Goal: Communication & Community: Answer question/provide support

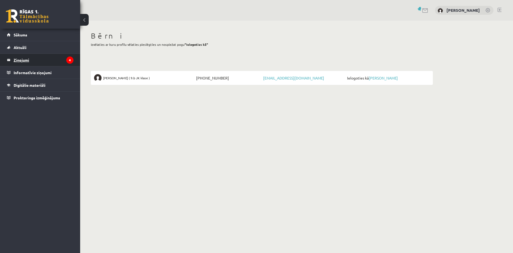
click at [22, 58] on legend "Ziņojumi 4" at bounding box center [44, 60] width 60 height 12
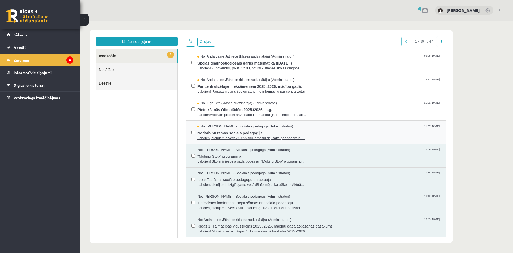
click at [233, 133] on span "Nodarbību tēmas sociālā pedagoģijā" at bounding box center [319, 132] width 243 height 7
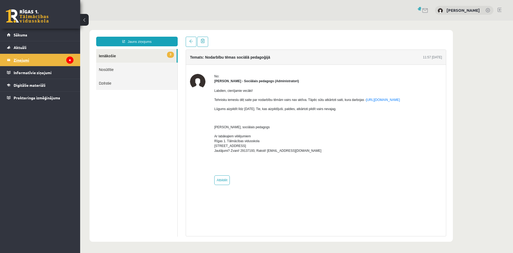
click at [18, 59] on legend "Ziņojumi 4" at bounding box center [44, 60] width 60 height 12
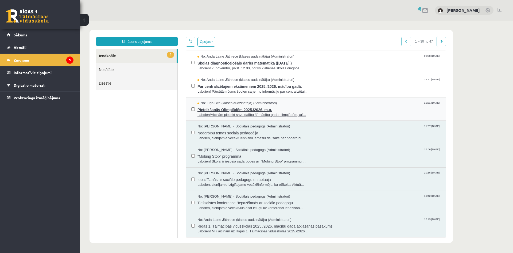
click at [240, 109] on span "Pieteikšanās Olimpiādēm 2025./2026. m.g." at bounding box center [319, 109] width 243 height 7
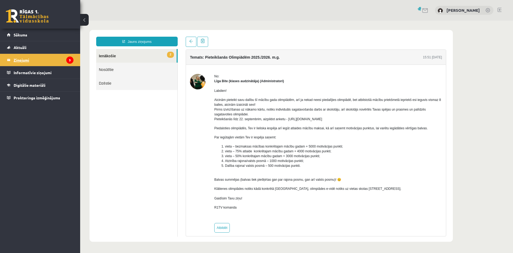
click at [23, 60] on legend "Ziņojumi 3" at bounding box center [44, 60] width 60 height 12
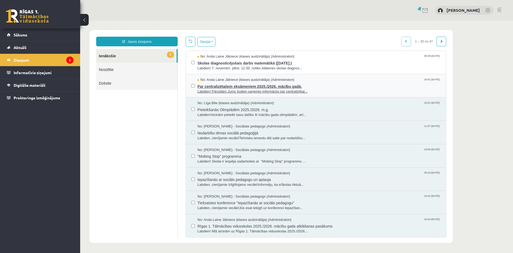
click at [225, 86] on span "Par centralizētajiem eksāmeniem 2025./2026. mācību gadā." at bounding box center [319, 85] width 243 height 7
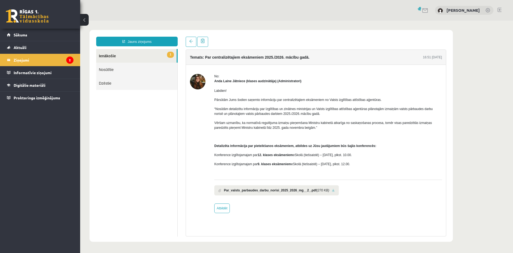
click at [332, 190] on link at bounding box center [333, 189] width 3 height 3
click at [112, 57] on link "1 Ienākošie" at bounding box center [136, 56] width 80 height 14
click at [115, 55] on link "1 Ienākošie" at bounding box center [136, 56] width 80 height 14
click at [107, 55] on link "1 Ienākošie" at bounding box center [136, 56] width 80 height 14
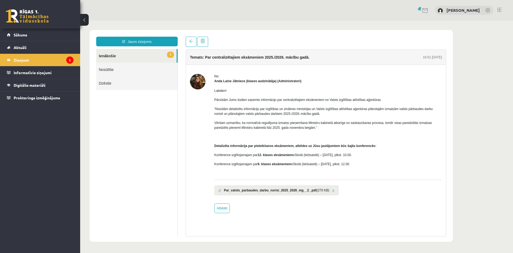
click at [107, 55] on link "1 Ienākošie" at bounding box center [136, 56] width 80 height 14
click at [171, 55] on span "1" at bounding box center [170, 55] width 7 height 6
drag, startPoint x: 191, startPoint y: 40, endPoint x: 190, endPoint y: 46, distance: 5.9
click at [191, 41] on span at bounding box center [191, 41] width 4 height 4
click at [22, 59] on legend "Ziņojumi 2" at bounding box center [44, 60] width 60 height 12
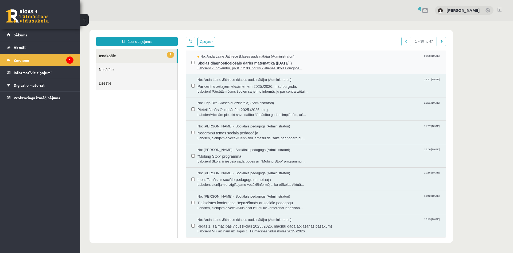
click at [229, 61] on span "Skolas diagnosticējošais darbs matemātikā (07.11.2025.)" at bounding box center [319, 62] width 243 height 7
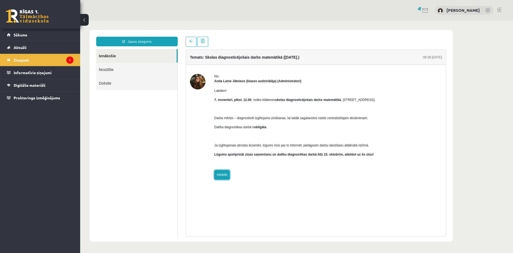
click at [222, 175] on link "Atbildēt" at bounding box center [222, 175] width 16 height 10
type input "**********"
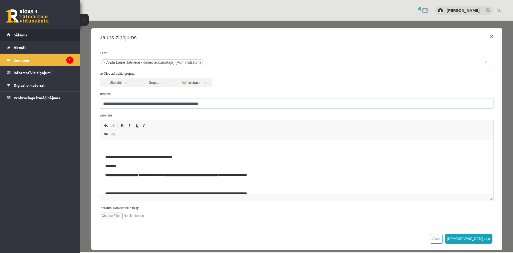
click at [24, 35] on span "Sākums" at bounding box center [21, 34] width 14 height 5
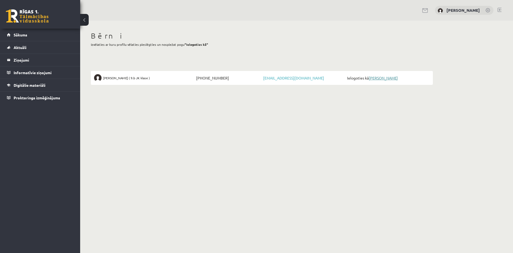
click at [388, 77] on link "[PERSON_NAME]" at bounding box center [383, 77] width 29 height 5
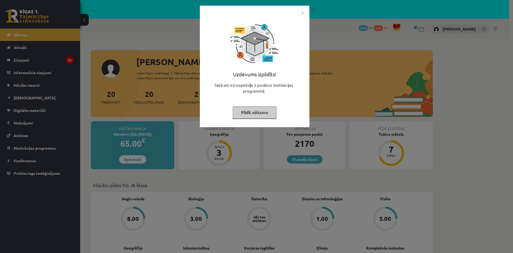
click at [302, 13] on img "Close" at bounding box center [302, 13] width 8 height 8
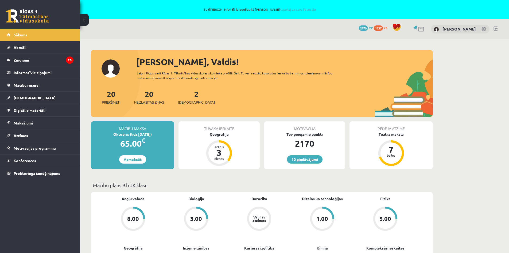
click at [21, 35] on span "Sākums" at bounding box center [21, 34] width 14 height 5
click at [15, 33] on span "Sākums" at bounding box center [21, 34] width 14 height 5
click at [463, 28] on link "[PERSON_NAME]" at bounding box center [459, 28] width 33 height 5
click at [25, 59] on legend "Ziņojumi 20" at bounding box center [44, 60] width 60 height 12
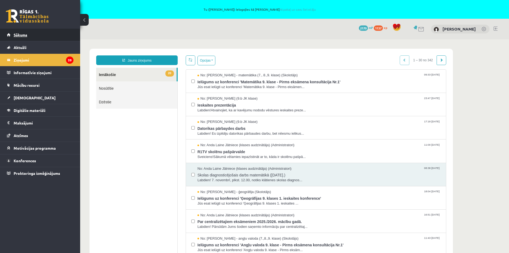
click at [22, 35] on span "Sākums" at bounding box center [21, 34] width 14 height 5
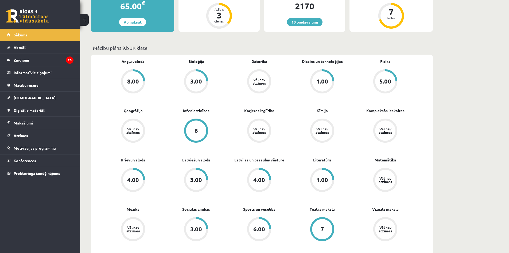
scroll to position [160, 0]
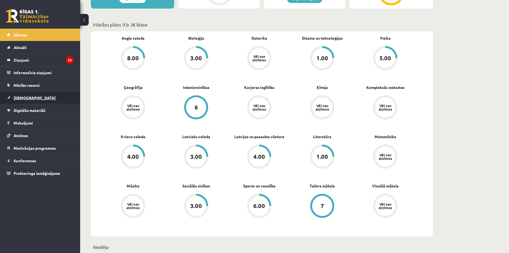
click at [18, 98] on span "[DEMOGRAPHIC_DATA]" at bounding box center [35, 97] width 42 height 5
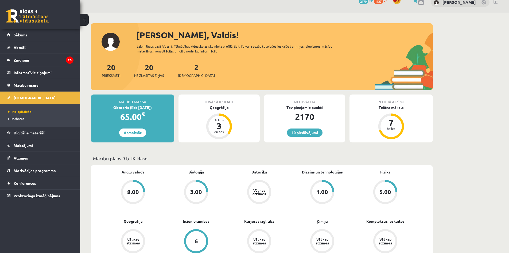
scroll to position [53, 0]
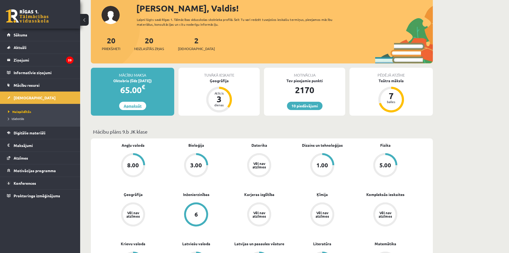
click at [132, 105] on link "Apmaksāt" at bounding box center [132, 106] width 27 height 8
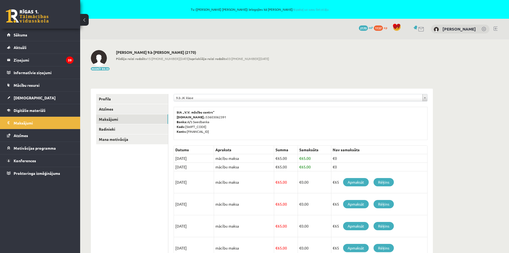
scroll to position [27, 0]
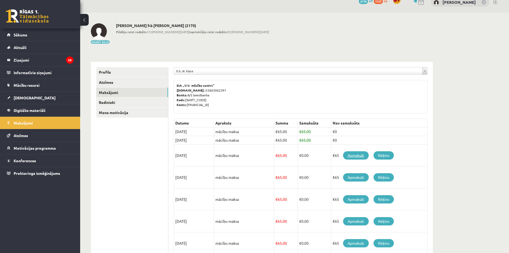
click at [358, 155] on link "Apmaksāt" at bounding box center [356, 155] width 26 height 8
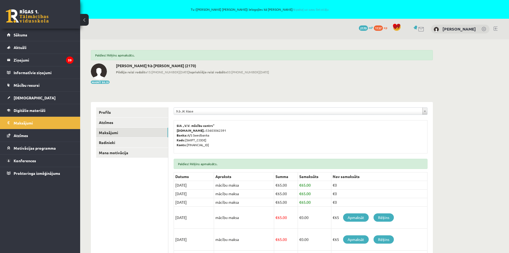
click at [85, 18] on button at bounding box center [84, 20] width 9 height 12
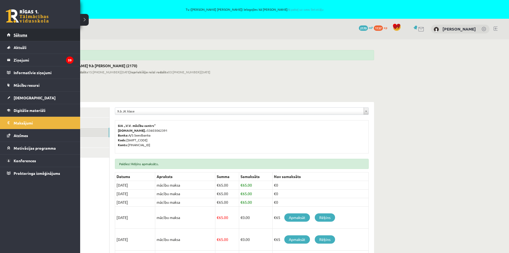
click at [22, 34] on span "Sākums" at bounding box center [21, 34] width 14 height 5
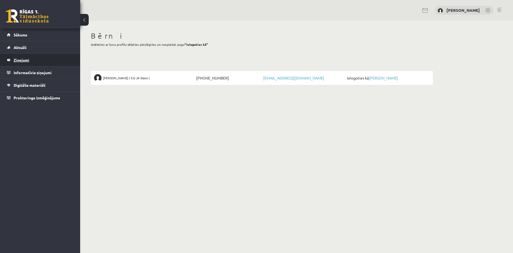
click at [22, 59] on legend "Ziņojumi 0" at bounding box center [44, 60] width 60 height 12
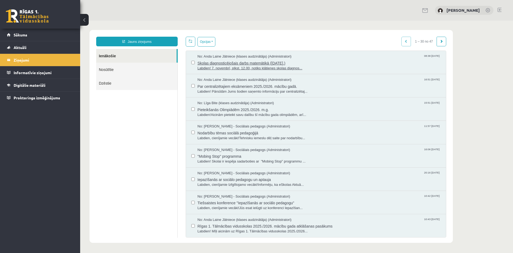
click at [237, 63] on span "Skolas diagnosticējošais darbs matemātikā ([DATE].)" at bounding box center [319, 62] width 243 height 7
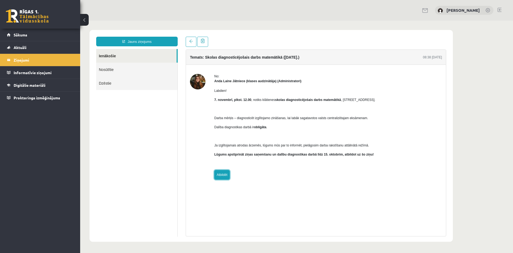
click at [223, 175] on link "Atbildēt" at bounding box center [222, 175] width 16 height 10
type input "**********"
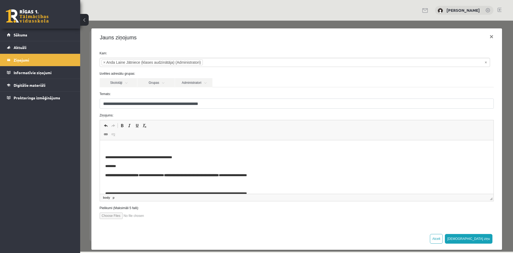
click at [123, 143] on html "**********" at bounding box center [297, 189] width 394 height 98
click at [223, 148] on p "**********" at bounding box center [292, 148] width 375 height 6
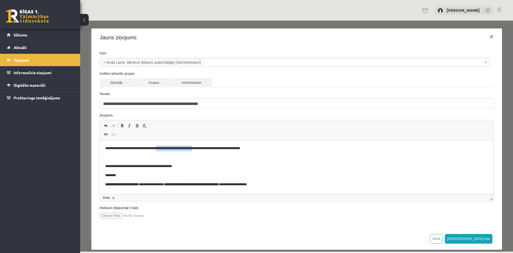
drag, startPoint x: 164, startPoint y: 147, endPoint x: 203, endPoint y: 145, distance: 39.1
click at [203, 145] on p "**********" at bounding box center [292, 148] width 375 height 6
drag, startPoint x: 121, startPoint y: 125, endPoint x: 127, endPoint y: 137, distance: 13.6
click at [121, 125] on span at bounding box center [122, 125] width 4 height 4
click at [291, 167] on p "**********" at bounding box center [292, 166] width 375 height 6
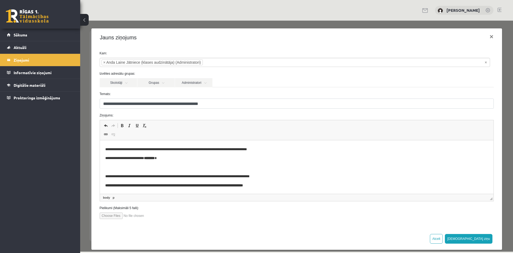
scroll to position [26, 0]
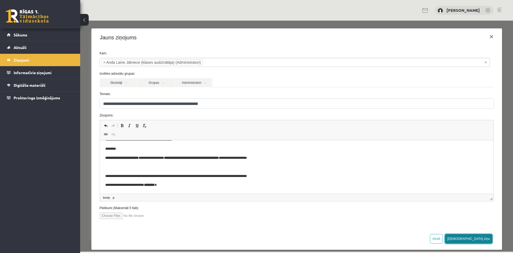
click at [481, 238] on button "[DEMOGRAPHIC_DATA] ziņu" at bounding box center [469, 239] width 48 height 10
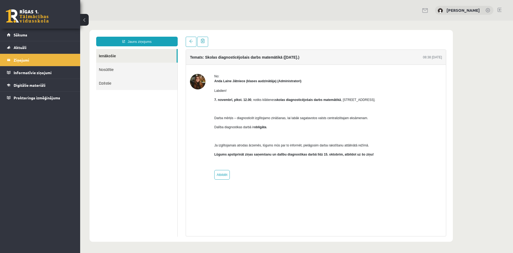
scroll to position [0, 0]
click at [103, 69] on link "Nosūtītie" at bounding box center [136, 70] width 81 height 14
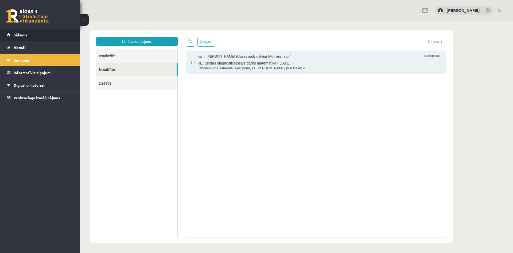
click at [21, 35] on span "Sākums" at bounding box center [21, 34] width 14 height 5
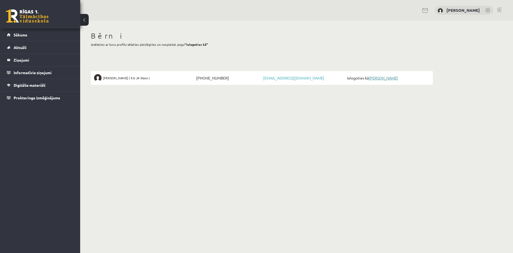
click at [388, 79] on link "[PERSON_NAME]" at bounding box center [383, 77] width 29 height 5
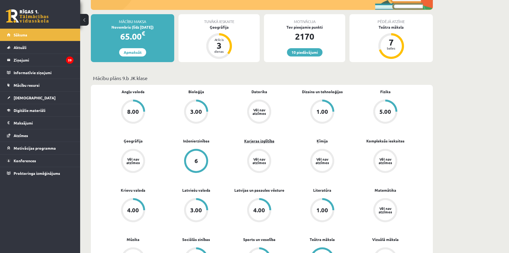
scroll to position [53, 0]
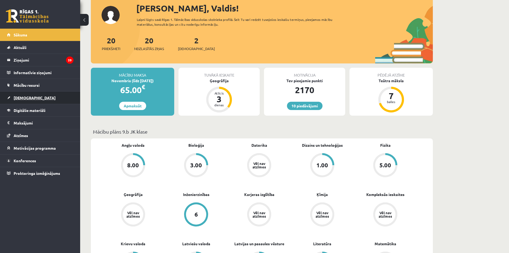
click at [24, 98] on span "Ieskaites" at bounding box center [35, 97] width 42 height 5
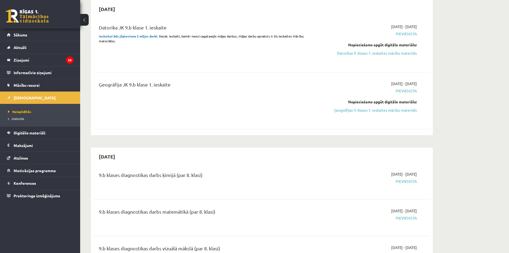
scroll to position [80, 0]
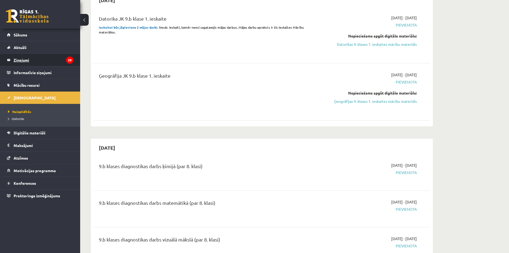
click at [18, 59] on legend "Ziņojumi 20" at bounding box center [44, 60] width 60 height 12
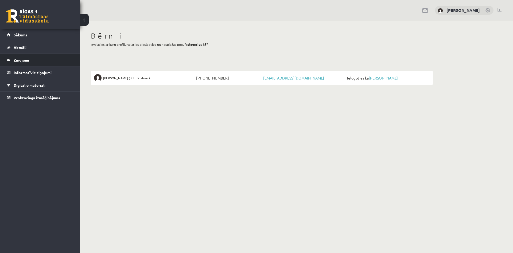
click at [20, 60] on legend "Ziņojumi 0" at bounding box center [44, 60] width 60 height 12
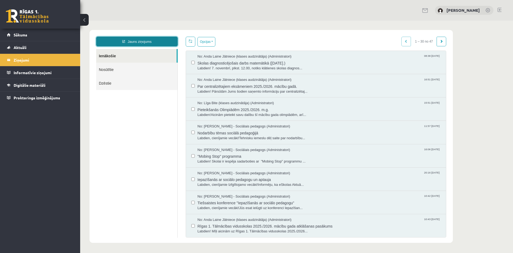
click at [139, 41] on link "Jauns ziņojums" at bounding box center [137, 42] width 82 height 10
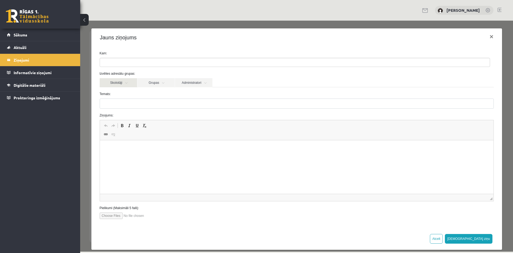
click at [127, 83] on link "Skolotāji" at bounding box center [118, 82] width 37 height 9
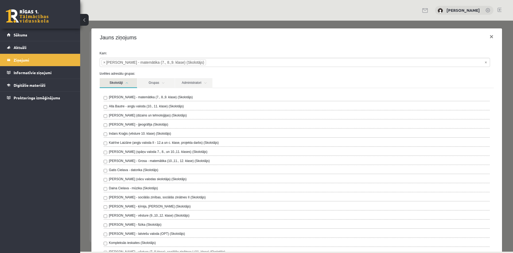
click at [239, 78] on div "Skolotāji Grupas Administratori" at bounding box center [297, 83] width 394 height 10
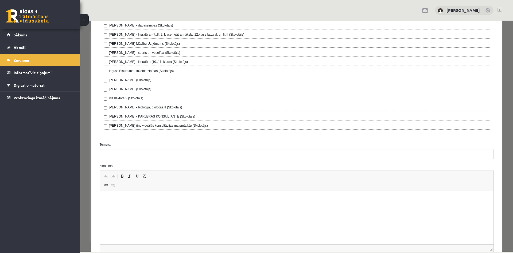
scroll to position [337, 0]
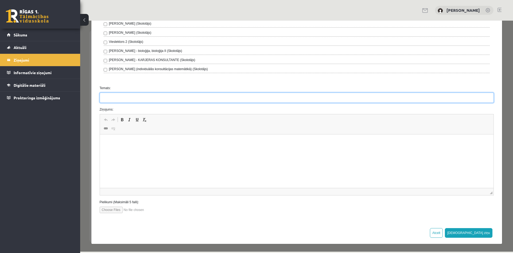
click at [129, 97] on input "Temats:" at bounding box center [297, 97] width 394 height 10
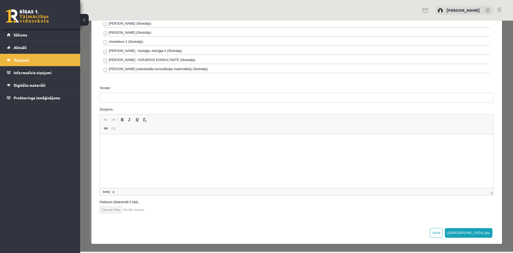
click at [113, 142] on p "Bagātinātā teksta redaktors, wiswyg-editor-47433780072540-1760341210-32" at bounding box center [296, 143] width 383 height 6
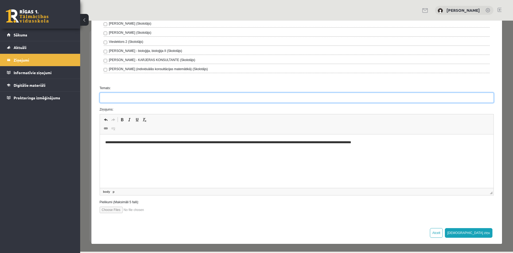
click at [117, 97] on input "Temats:" at bounding box center [297, 97] width 394 height 10
type input "*"
type input "**********"
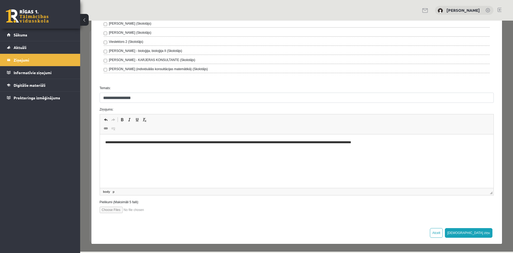
click at [336, 142] on p "**********" at bounding box center [294, 143] width 379 height 6
click at [335, 142] on p "**********" at bounding box center [294, 143] width 379 height 6
click at [403, 143] on p "**********" at bounding box center [294, 143] width 379 height 6
click at [475, 234] on button "[DEMOGRAPHIC_DATA] ziņu" at bounding box center [469, 233] width 48 height 10
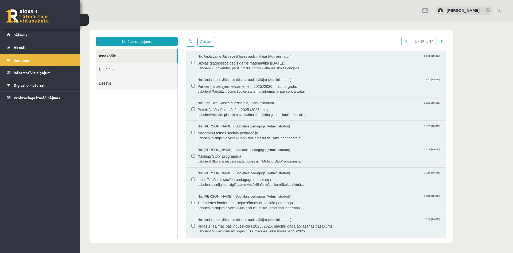
scroll to position [0, 0]
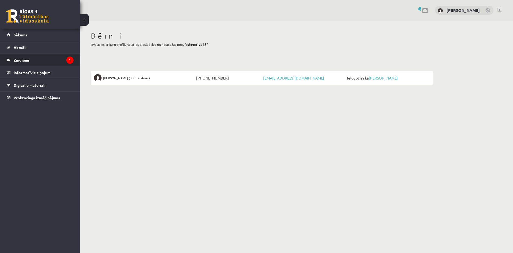
click at [25, 59] on legend "Ziņojumi 1" at bounding box center [44, 60] width 60 height 12
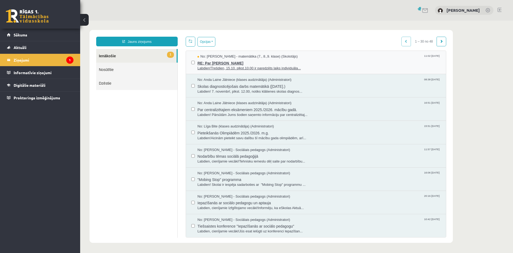
click at [228, 67] on span "Labdien!Trešdien, 15.10. plkst.10.00 ir paredzēts laiks individuāla..." at bounding box center [319, 68] width 243 height 5
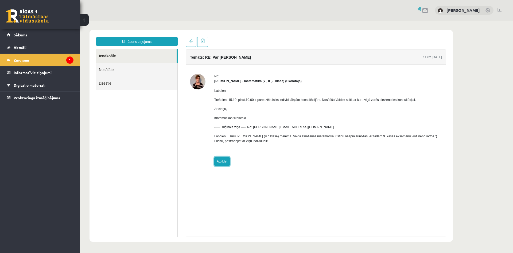
click at [224, 161] on link "Atbildēt" at bounding box center [222, 161] width 16 height 10
type input "**********"
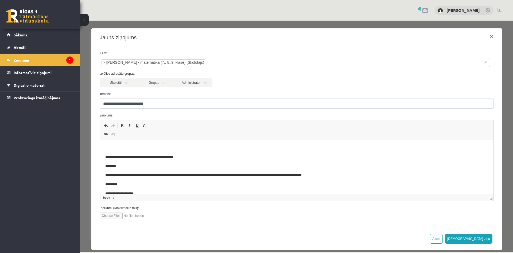
click at [113, 143] on html "**********" at bounding box center [297, 179] width 394 height 79
click at [480, 238] on button "[DEMOGRAPHIC_DATA] ziņu" at bounding box center [469, 239] width 48 height 10
